Goal: Task Accomplishment & Management: Use online tool/utility

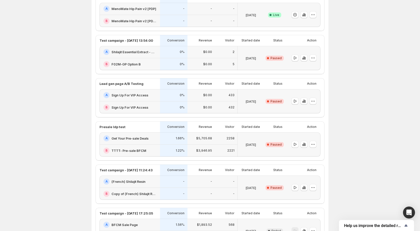
scroll to position [41, 0]
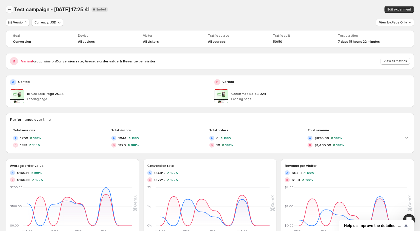
click at [9, 8] on icon "Back" at bounding box center [9, 9] width 5 height 5
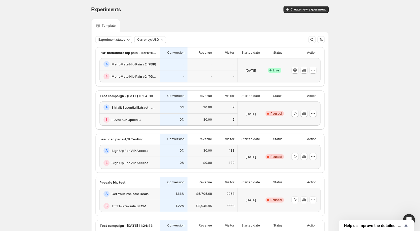
click at [202, 71] on div "-" at bounding box center [202, 77] width 28 height 12
